Goal: Information Seeking & Learning: Find specific fact

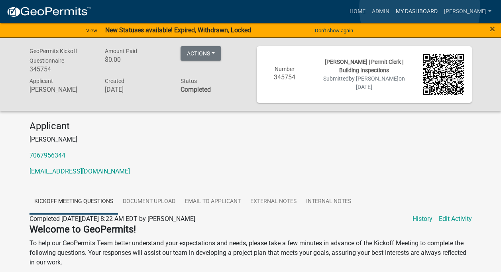
click at [419, 8] on link "My Dashboard" at bounding box center [416, 11] width 48 height 15
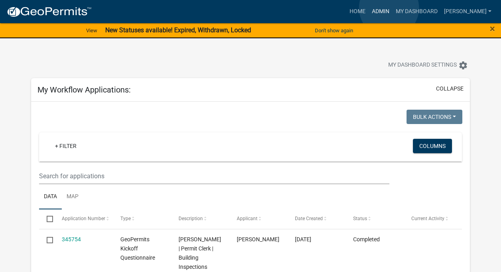
click at [388, 8] on link "Admin" at bounding box center [380, 11] width 24 height 15
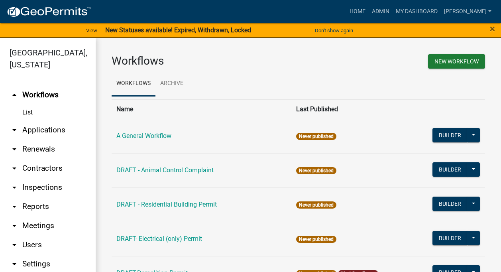
click at [55, 129] on link "arrow_drop_down Applications" at bounding box center [48, 129] width 96 height 19
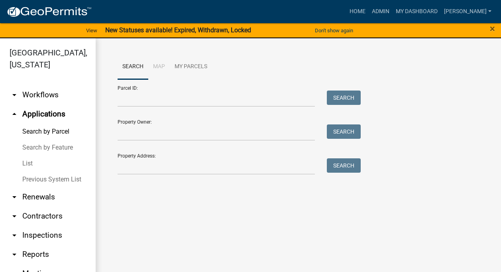
click at [25, 164] on link "List" at bounding box center [48, 163] width 96 height 16
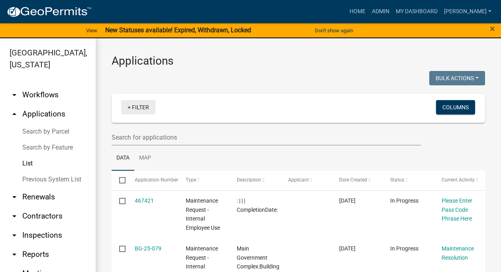
click at [136, 106] on link "+ Filter" at bounding box center [138, 107] width 34 height 14
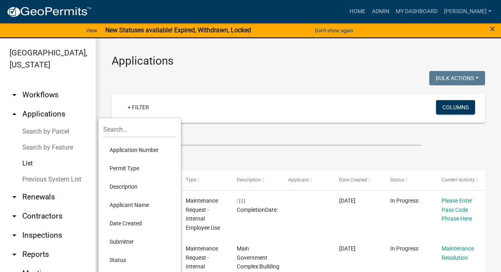
click at [135, 203] on li "Applicant Name" at bounding box center [139, 205] width 73 height 18
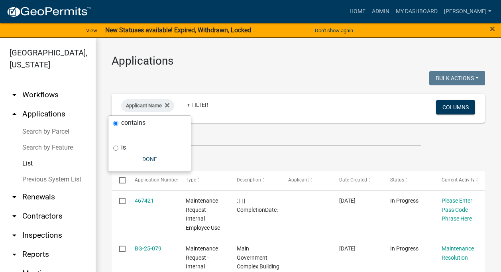
click at [116, 147] on input "is" at bounding box center [115, 147] width 5 height 5
radio input "true"
click at [121, 146] on input "text" at bounding box center [149, 143] width 73 height 16
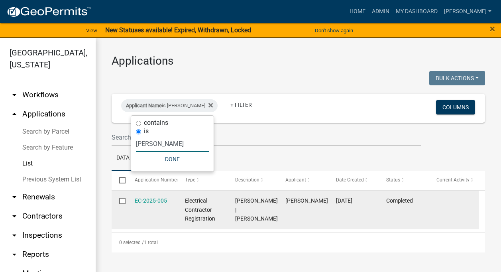
type input "ROGER COLLINS"
click at [122, 200] on input "checkbox" at bounding box center [121, 200] width 5 height 5
checkbox input "true"
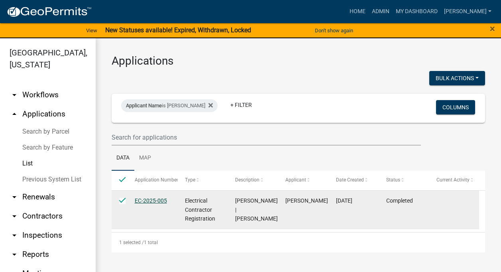
click at [158, 200] on link "EC-2025-005" at bounding box center [151, 200] width 32 height 6
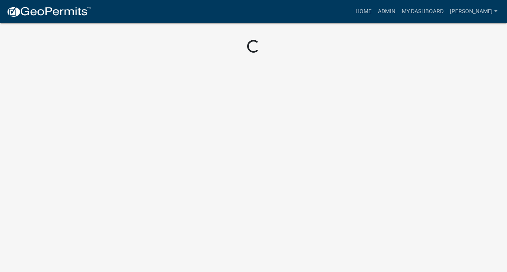
click at [158, 200] on body "Internet Explorer does NOT work with GeoPermits. Get a new browser for more sec…" at bounding box center [253, 136] width 507 height 272
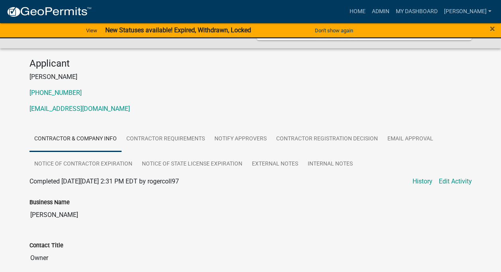
scroll to position [67, 0]
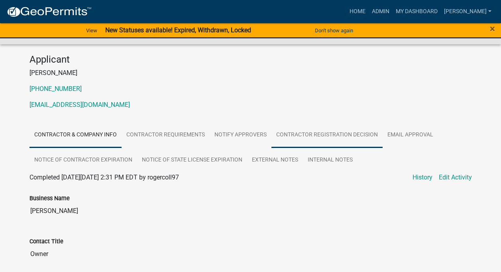
click at [305, 133] on link "Contractor Registration Decision" at bounding box center [326, 134] width 111 height 25
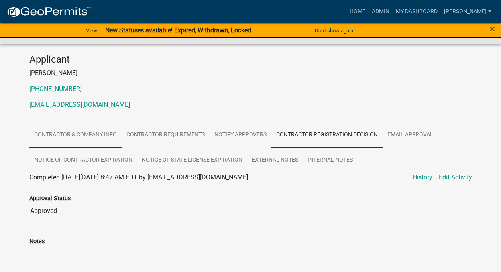
click at [93, 132] on link "Contractor & Company Info" at bounding box center [75, 134] width 92 height 25
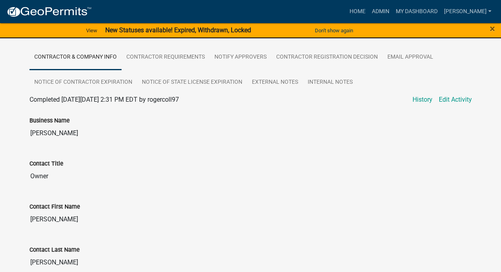
scroll to position [143, 0]
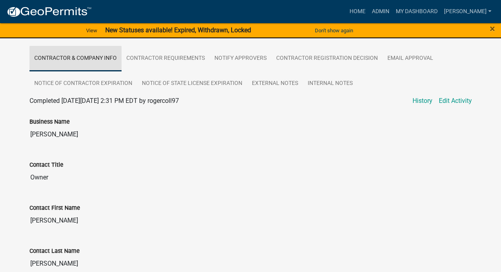
click at [106, 58] on link "Contractor & Company Info" at bounding box center [75, 58] width 92 height 25
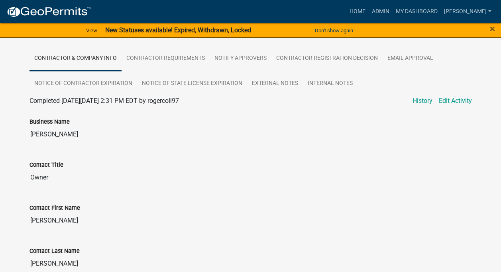
drag, startPoint x: 107, startPoint y: 141, endPoint x: 297, endPoint y: 169, distance: 191.7
click at [297, 169] on input "Owner" at bounding box center [250, 177] width 442 height 16
click at [7, 71] on div "Electrical Contractor Registration EC-2025-005 Amount Paid $0.00 Actions Printe…" at bounding box center [250, 270] width 501 height 750
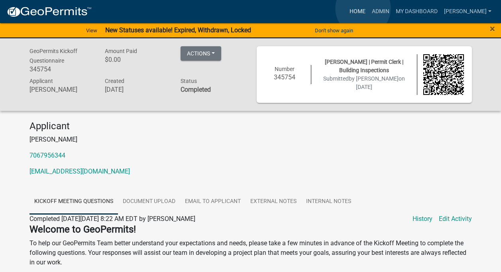
click at [363, 8] on link "Home" at bounding box center [357, 11] width 22 height 15
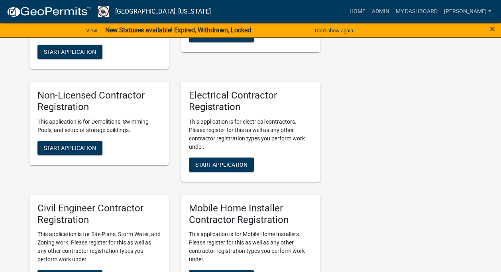
scroll to position [289, 0]
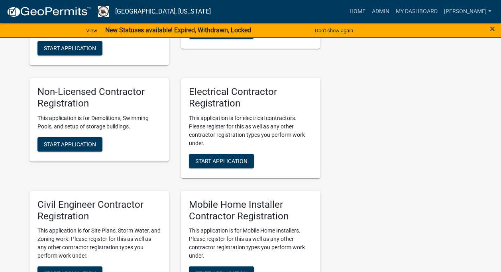
click at [244, 120] on p "This application is for electrical contractors. Please register for this as wel…" at bounding box center [250, 130] width 123 height 33
click at [411, 9] on link "My Dashboard" at bounding box center [416, 11] width 48 height 15
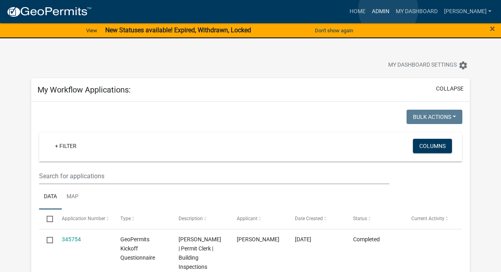
click at [388, 10] on link "Admin" at bounding box center [380, 11] width 24 height 15
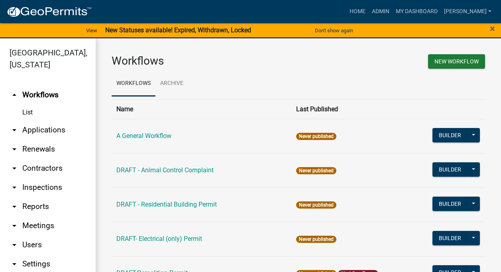
click at [48, 127] on link "arrow_drop_down Applications" at bounding box center [48, 129] width 96 height 19
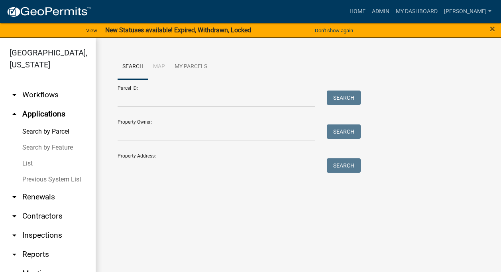
click at [27, 163] on link "List" at bounding box center [48, 163] width 96 height 16
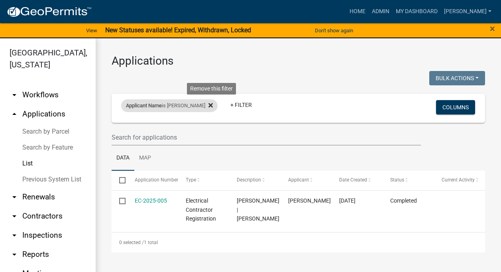
click at [213, 102] on icon at bounding box center [210, 105] width 4 height 6
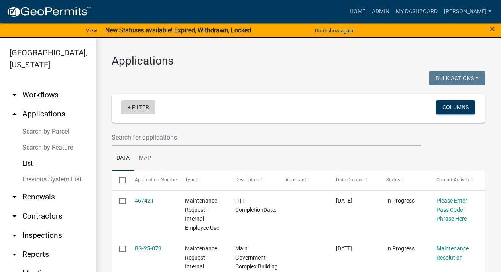
click at [129, 106] on link "+ Filter" at bounding box center [138, 107] width 34 height 14
click at [143, 106] on link "+ Filter" at bounding box center [138, 107] width 34 height 14
click at [141, 105] on link "+ Filter" at bounding box center [138, 107] width 34 height 14
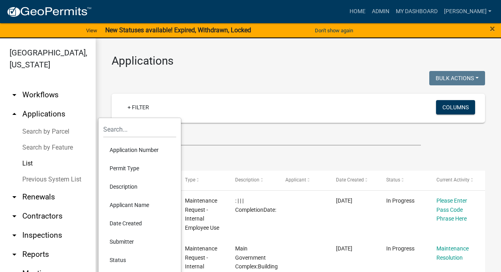
click at [130, 185] on li "Description" at bounding box center [139, 186] width 73 height 18
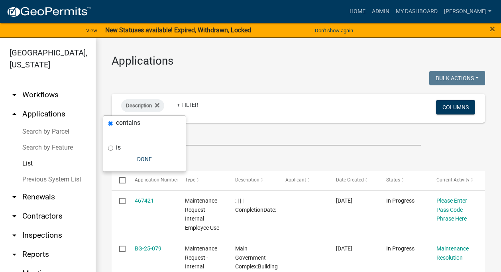
click at [110, 148] on input "is" at bounding box center [110, 147] width 5 height 5
radio input "true"
click at [114, 146] on input "text" at bounding box center [144, 143] width 73 height 16
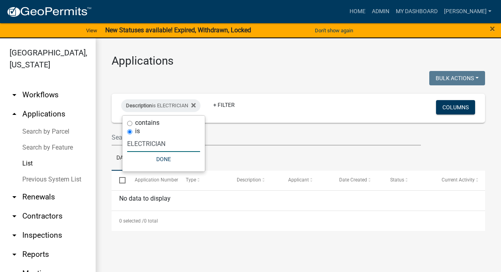
type input "ELECTRICIAN"
click at [162, 159] on button "Done" at bounding box center [163, 159] width 73 height 14
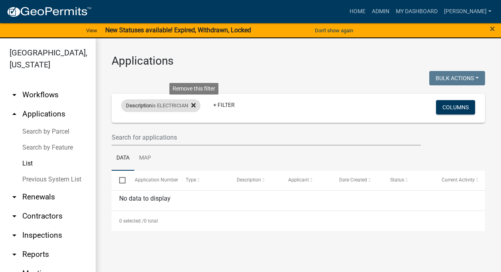
click at [194, 104] on icon at bounding box center [193, 105] width 4 height 4
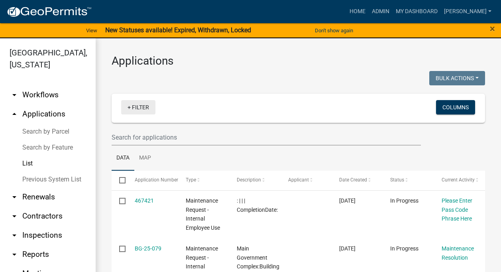
click at [138, 106] on link "+ Filter" at bounding box center [138, 107] width 34 height 14
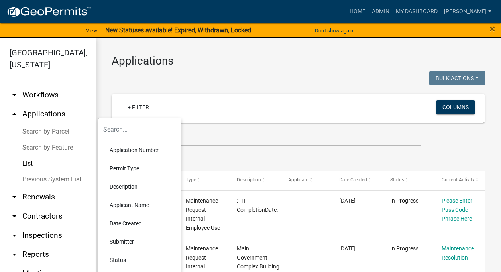
click at [36, 215] on link "arrow_drop_down Contractors" at bounding box center [48, 215] width 96 height 19
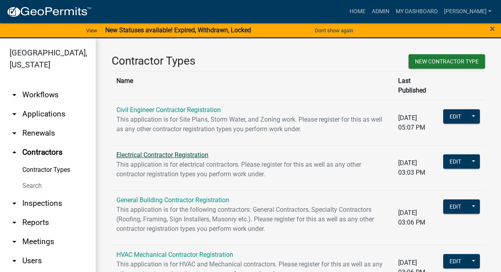
click at [189, 151] on link "Electrical Contractor Registration" at bounding box center [162, 155] width 92 height 8
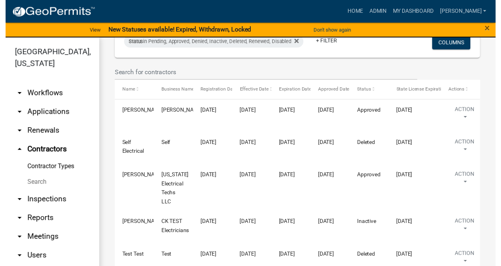
scroll to position [135, 0]
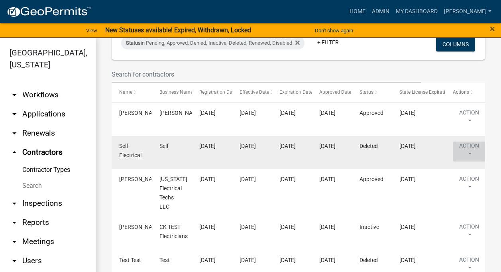
click at [470, 149] on button "Action" at bounding box center [468, 151] width 33 height 20
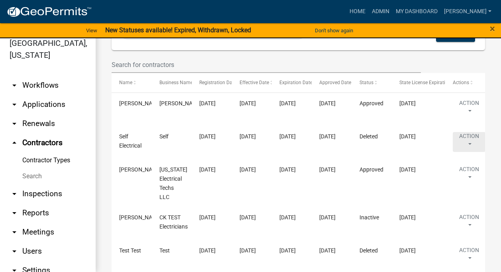
scroll to position [10, 0]
click at [29, 174] on link "Search" at bounding box center [48, 176] width 96 height 16
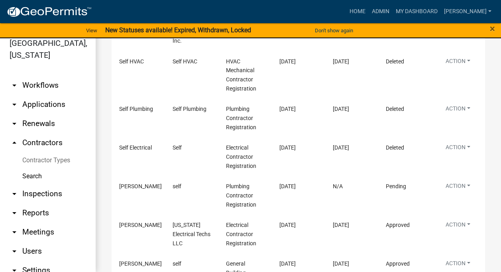
scroll to position [240, 0]
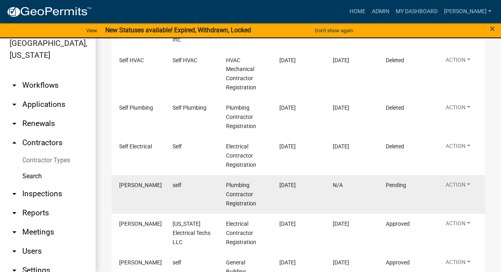
click at [231, 192] on span "Plumbing Contractor Registration" at bounding box center [241, 194] width 30 height 25
drag, startPoint x: 231, startPoint y: 192, endPoint x: 194, endPoint y: 193, distance: 36.7
click at [194, 193] on datatable-body-cell "self" at bounding box center [191, 194] width 53 height 39
click at [124, 185] on span "[PERSON_NAME]" at bounding box center [140, 185] width 43 height 6
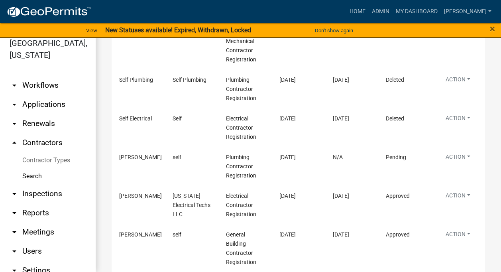
scroll to position [255, 0]
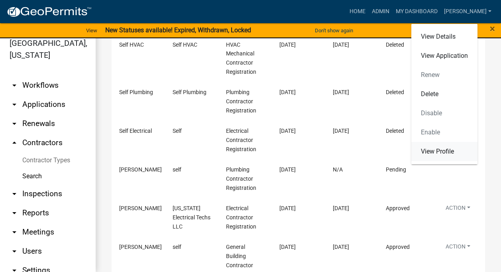
click at [445, 149] on link "View Profile" at bounding box center [444, 151] width 66 height 19
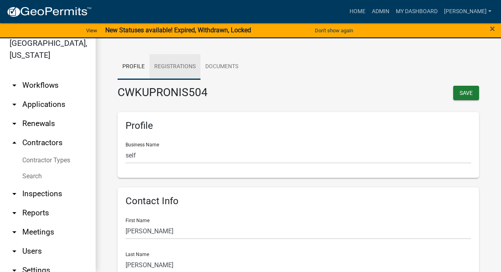
click at [184, 65] on link "Registrations" at bounding box center [174, 66] width 51 height 25
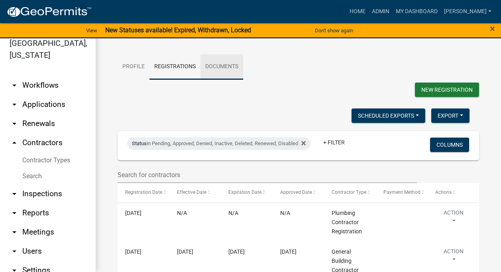
click at [214, 63] on link "Documents" at bounding box center [221, 66] width 43 height 25
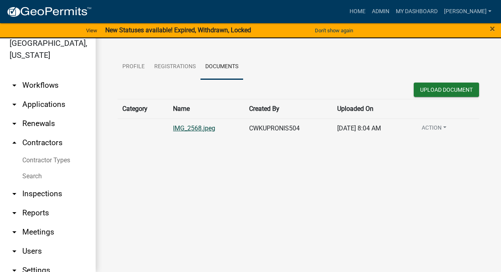
click at [177, 127] on link "IMG_2568.jpeg" at bounding box center [194, 128] width 42 height 8
click at [434, 126] on button "Action" at bounding box center [433, 129] width 37 height 12
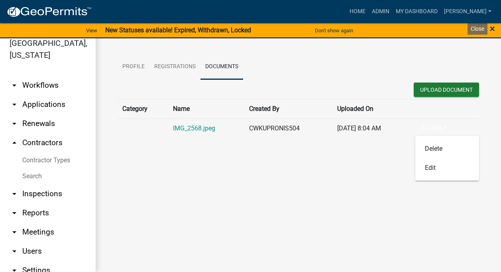
click at [490, 28] on span "×" at bounding box center [492, 28] width 5 height 11
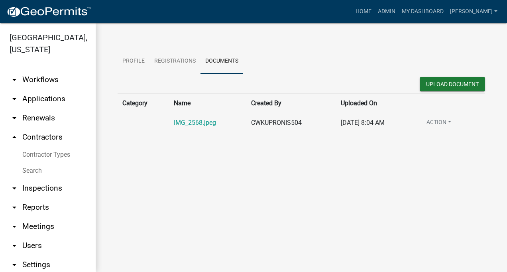
click at [33, 136] on link "arrow_drop_up Contractors" at bounding box center [48, 136] width 96 height 19
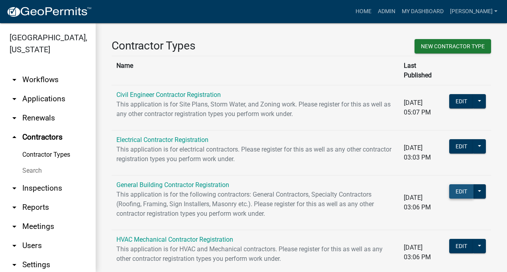
click at [455, 184] on button "Edit" at bounding box center [461, 191] width 24 height 14
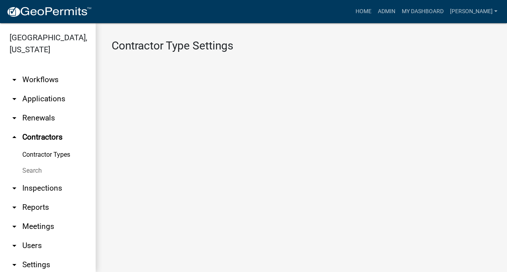
select select "1: Object"
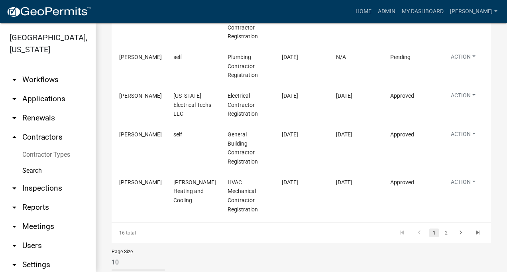
scroll to position [383, 0]
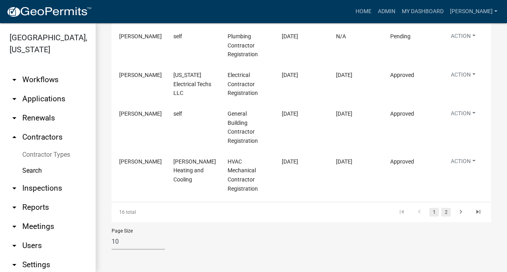
click at [441, 210] on link "2" at bounding box center [446, 212] width 10 height 9
